Goal: Find specific page/section: Find specific page/section

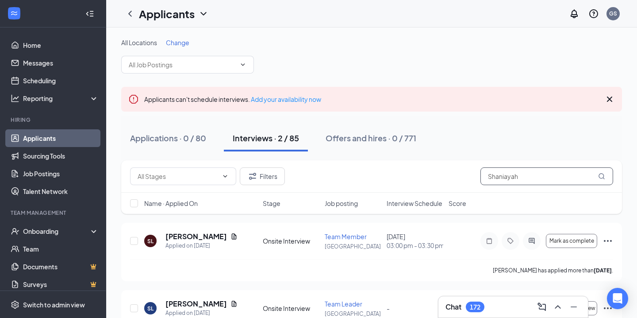
click at [552, 168] on input "Shaniayah" at bounding box center [546, 176] width 133 height 18
click at [544, 176] on input "Shaniayah" at bounding box center [546, 176] width 133 height 18
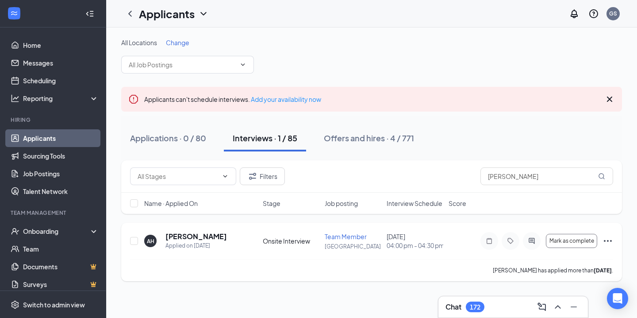
click at [180, 238] on h5 "[PERSON_NAME]" at bounding box center [195, 236] width 61 height 10
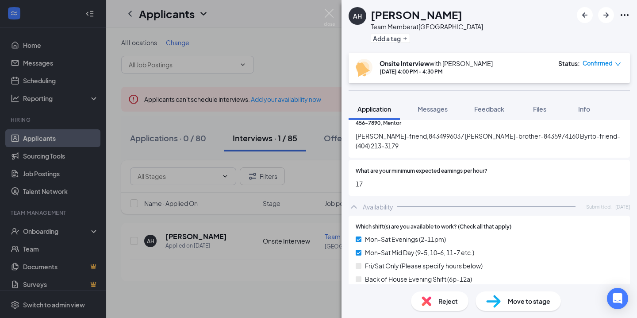
scroll to position [586, 0]
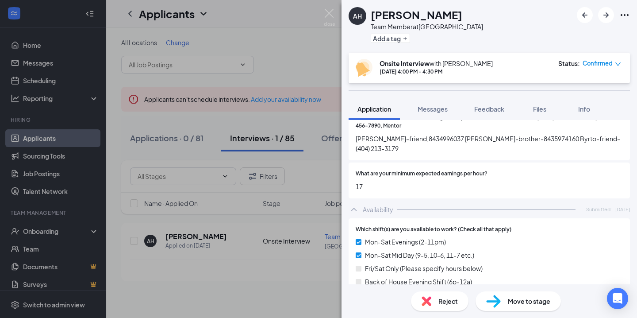
click at [333, 17] on img at bounding box center [329, 17] width 11 height 17
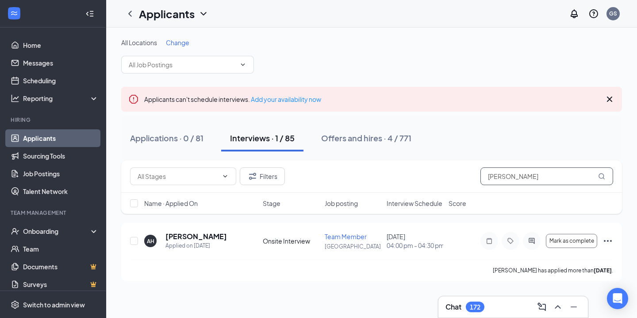
click at [517, 180] on input "[PERSON_NAME]" at bounding box center [546, 176] width 133 height 18
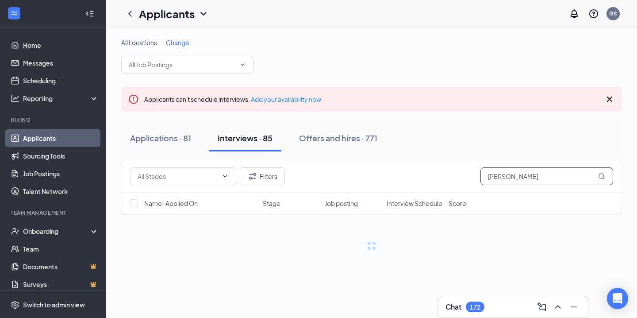
type input "[PERSON_NAME]"
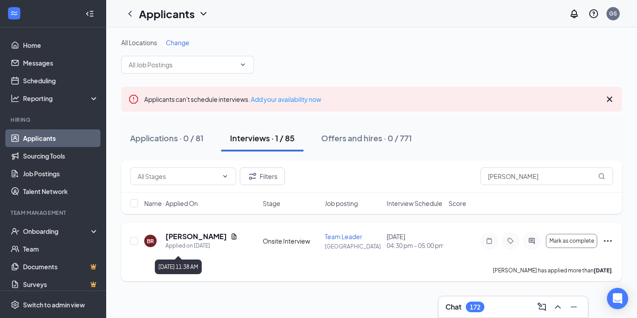
click at [206, 241] on h5 "[PERSON_NAME]" at bounding box center [195, 236] width 61 height 10
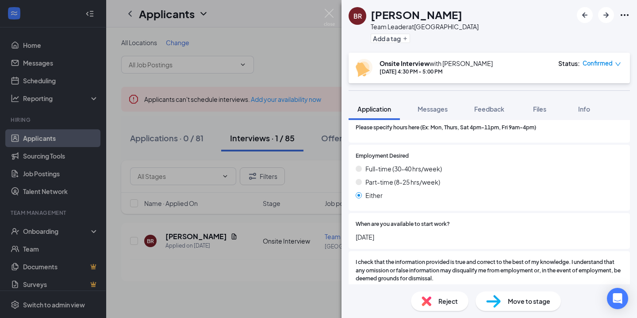
scroll to position [920, 0]
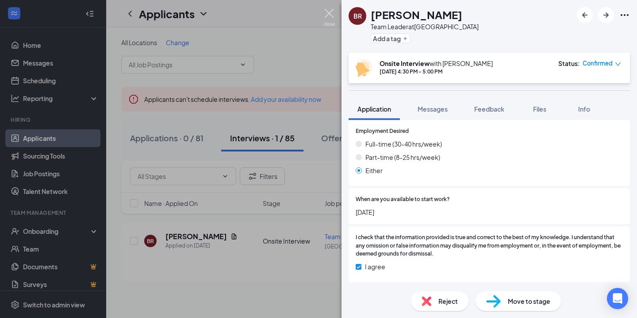
click at [326, 15] on img at bounding box center [329, 17] width 11 height 17
